Goal: Navigation & Orientation: Understand site structure

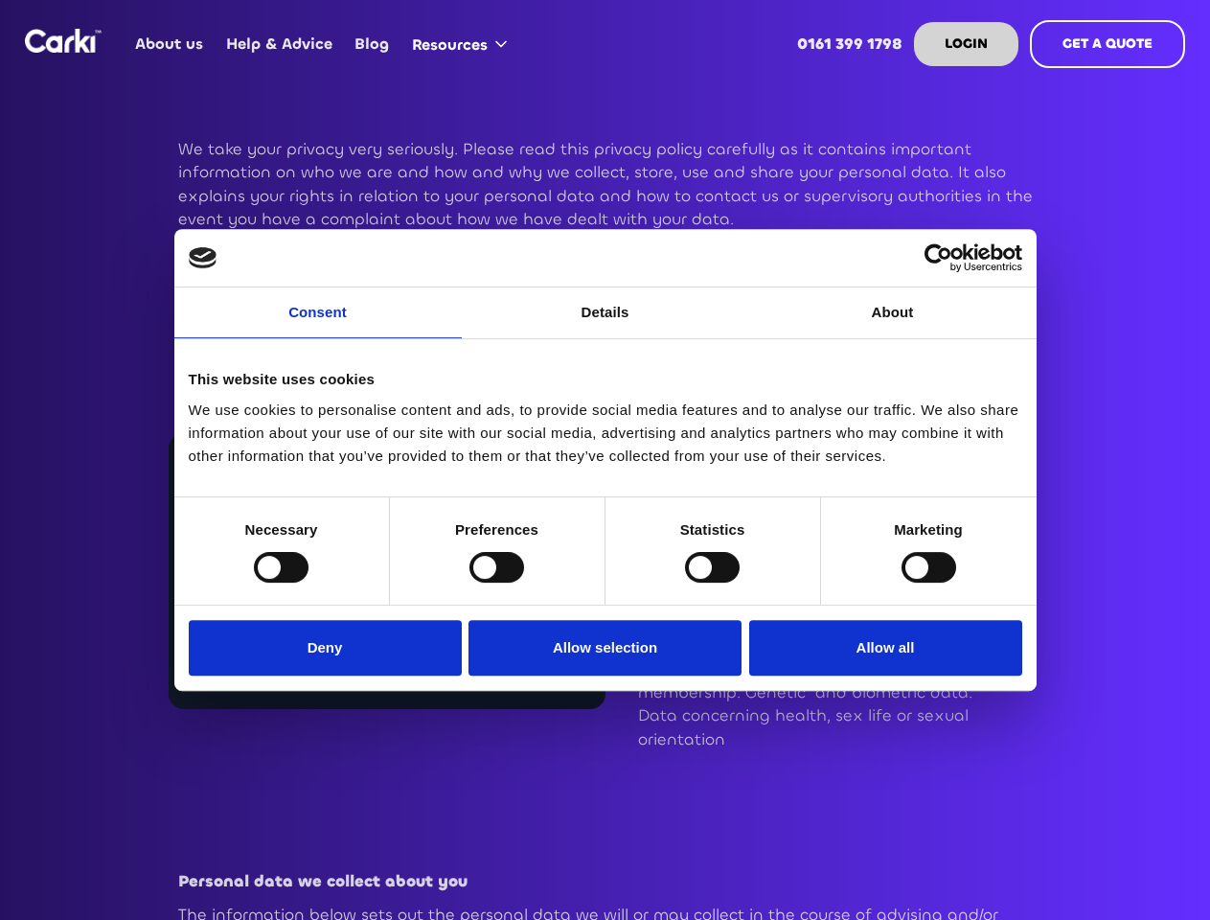
click at [318, 324] on link "Consent" at bounding box center [318, 313] width 288 height 51
click at [606, 324] on link "Details" at bounding box center [606, 313] width 288 height 51
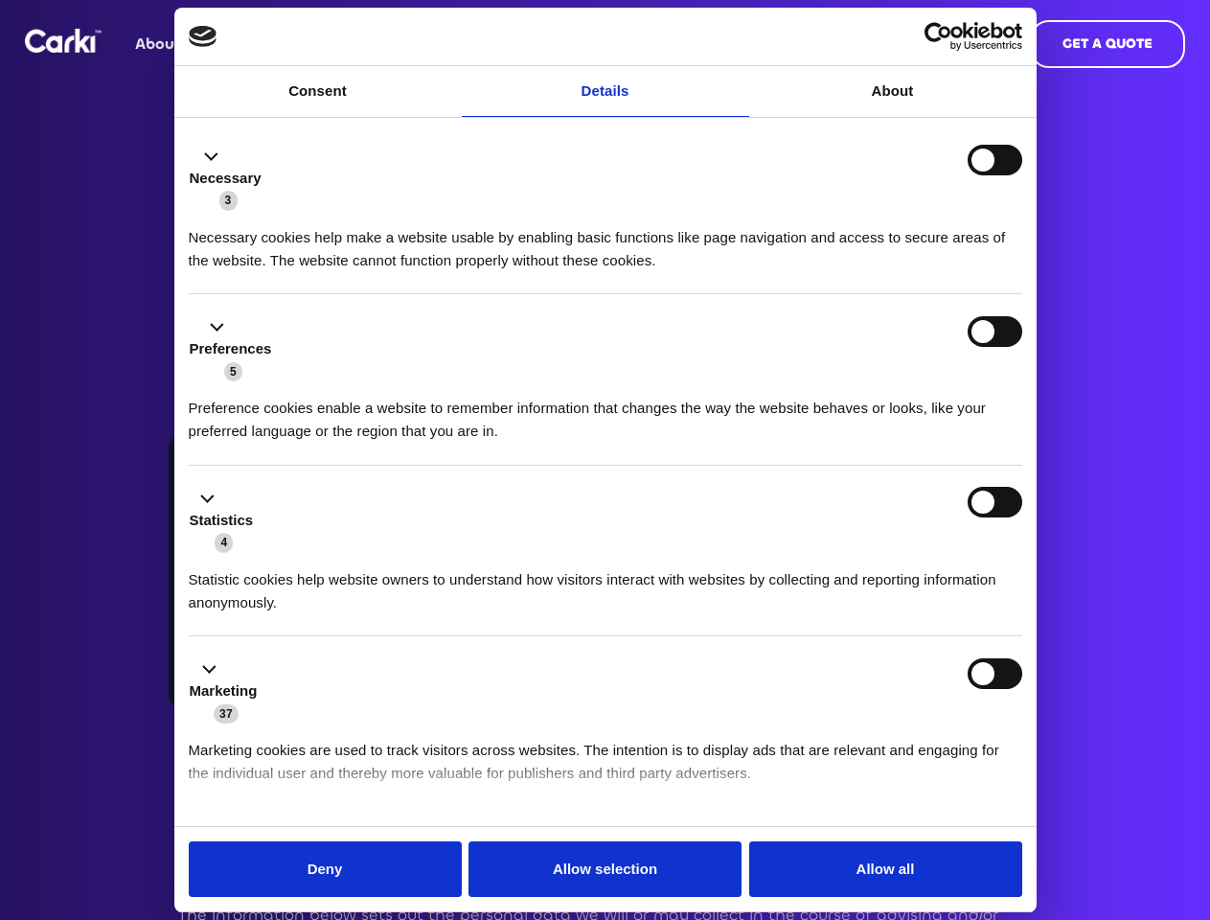
click at [893, 272] on div "Necessary cookies help make a website usable by enabling basic functions like p…" at bounding box center [606, 242] width 834 height 60
click at [281, 566] on li "Statistics 4 Statistic cookies help website owners to understand how visitors i…" at bounding box center [606, 552] width 834 height 172
click at [496, 566] on li "Statistics 4 Statistic cookies help website owners to understand how visitors i…" at bounding box center [606, 552] width 834 height 172
click at [712, 566] on li "Statistics 4 Statistic cookies help website owners to understand how visitors i…" at bounding box center [606, 552] width 834 height 172
click at [929, 566] on li "Statistics 4 Statistic cookies help website owners to understand how visitors i…" at bounding box center [606, 552] width 834 height 172
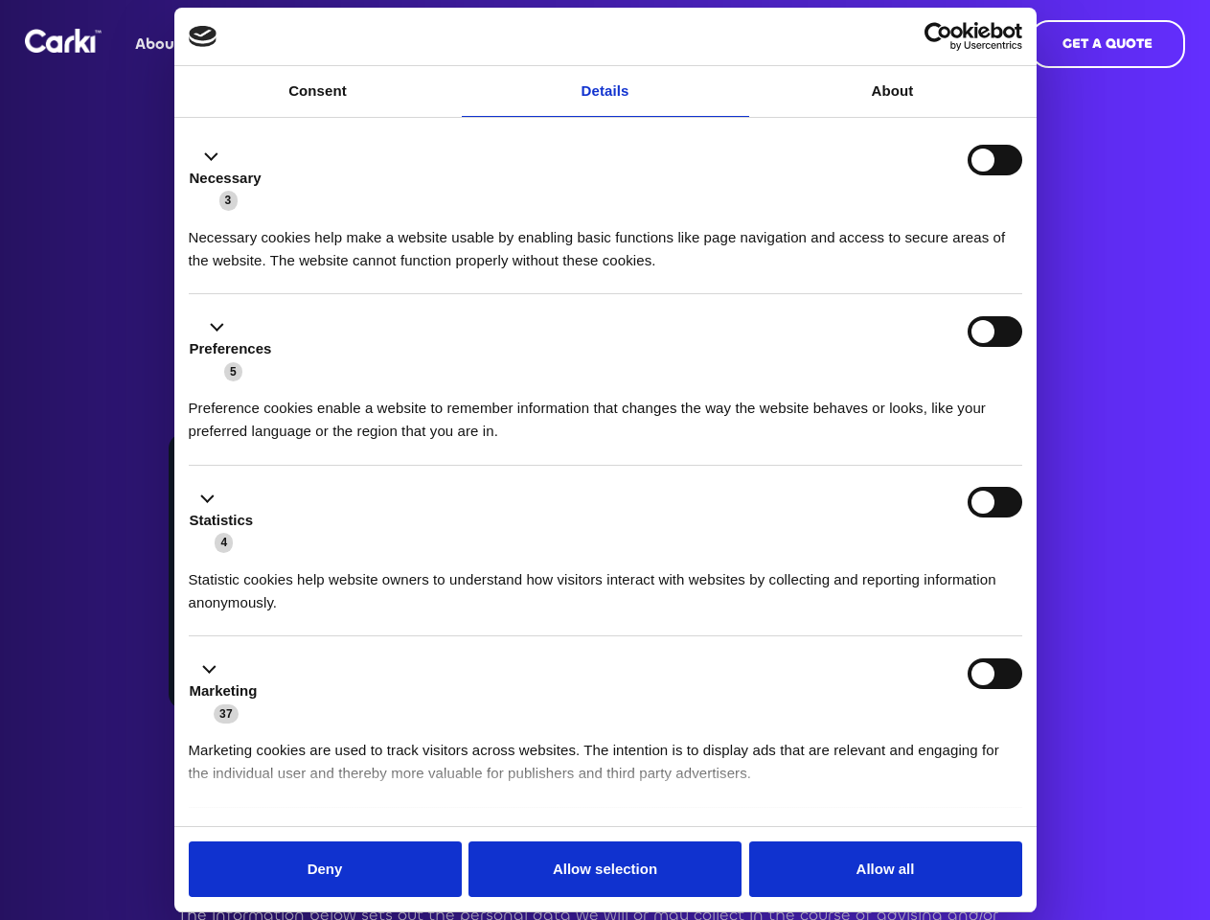
click at [330, 554] on div "Statistics 4" at bounding box center [606, 520] width 834 height 67
click at [606, 554] on div "Statistics 4" at bounding box center [606, 520] width 834 height 67
click at [881, 554] on div "Statistics 4" at bounding box center [606, 520] width 834 height 67
